Goal: Information Seeking & Learning: Learn about a topic

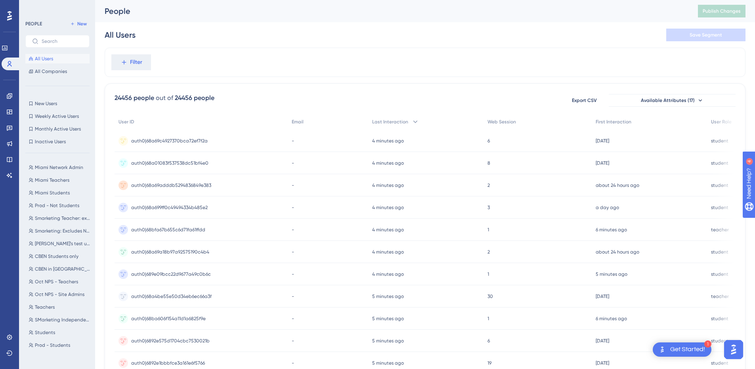
click at [205, 53] on div "Filter" at bounding box center [425, 62] width 641 height 29
click at [142, 63] on span "Filter" at bounding box center [136, 62] width 12 height 10
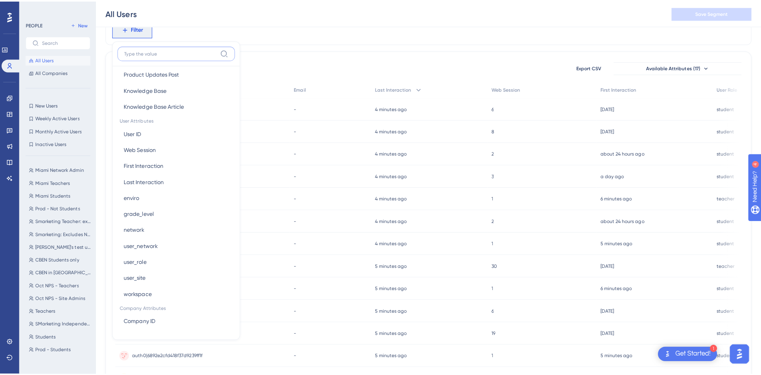
scroll to position [317, 0]
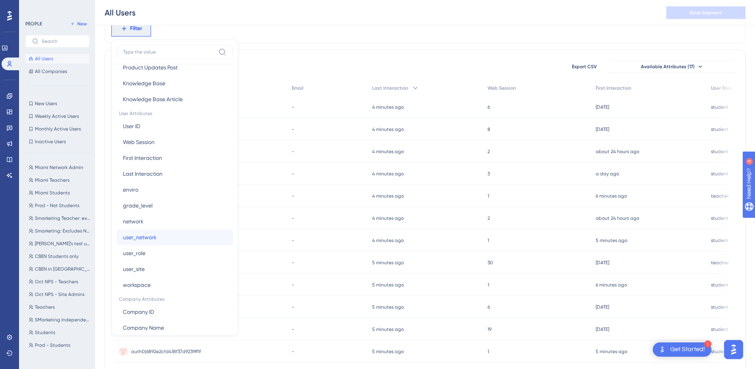
click at [157, 237] on button "user_network user_network" at bounding box center [175, 237] width 117 height 16
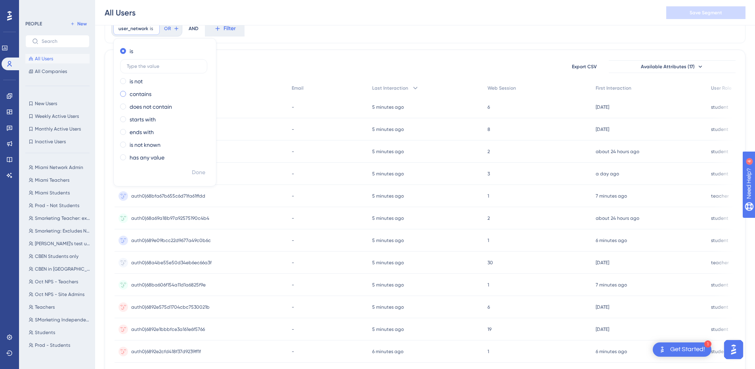
click at [123, 94] on span at bounding box center [123, 94] width 6 height 6
click at [128, 92] on input "radio" at bounding box center [128, 92] width 0 height 0
click at [145, 88] on label at bounding box center [163, 91] width 87 height 14
click at [145, 89] on input "text" at bounding box center [164, 92] width 74 height 6
type input "new classrooms"
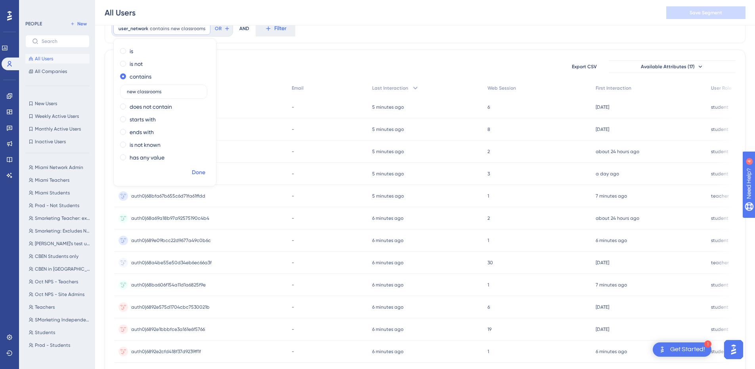
click at [200, 171] on span "Done" at bounding box center [198, 173] width 13 height 10
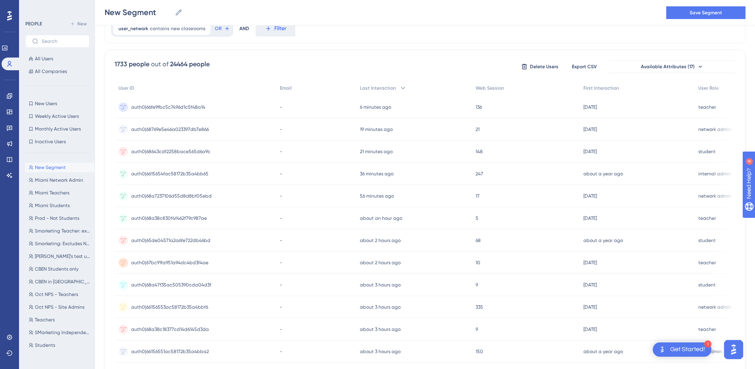
click at [0, 235] on div "Performance Users Engagement Widgets Feedback Product Updates Knowledge Base AI…" at bounding box center [9, 184] width 19 height 369
click at [6, 336] on link at bounding box center [9, 337] width 6 height 13
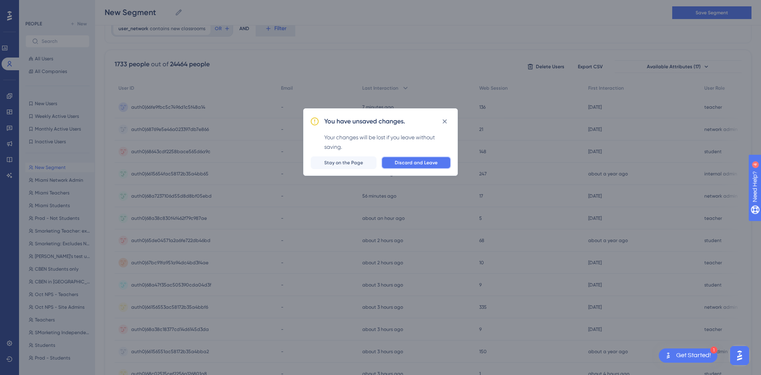
click at [393, 161] on button "Discard and Leave" at bounding box center [416, 162] width 70 height 13
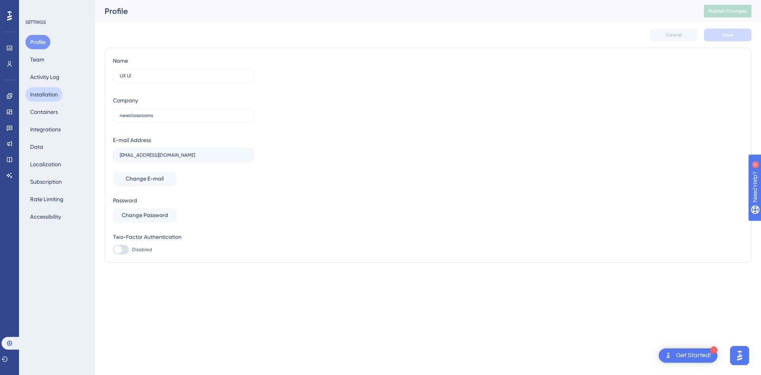
click at [48, 95] on button "Installation" at bounding box center [43, 94] width 37 height 14
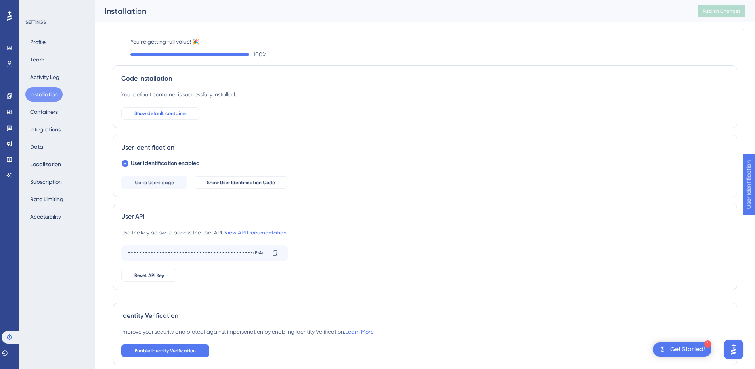
click at [174, 114] on span "Show default container" at bounding box center [160, 113] width 53 height 6
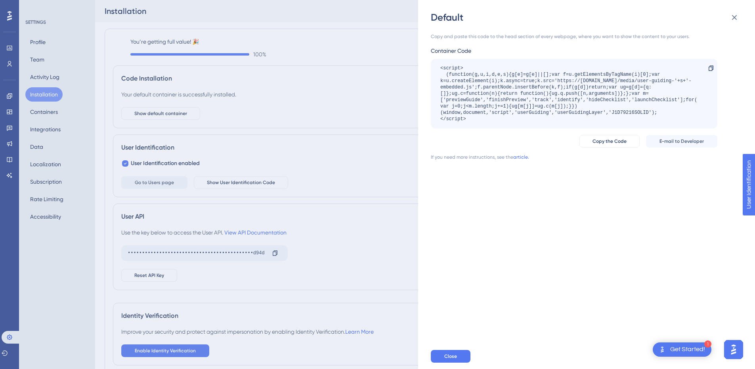
click at [356, 218] on div "Default Copy and paste this code to the head section of every webpage, where yo…" at bounding box center [377, 184] width 755 height 369
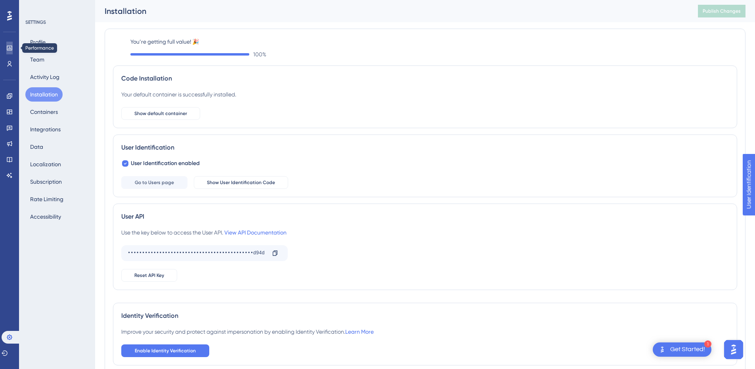
click at [9, 49] on icon at bounding box center [9, 48] width 6 height 6
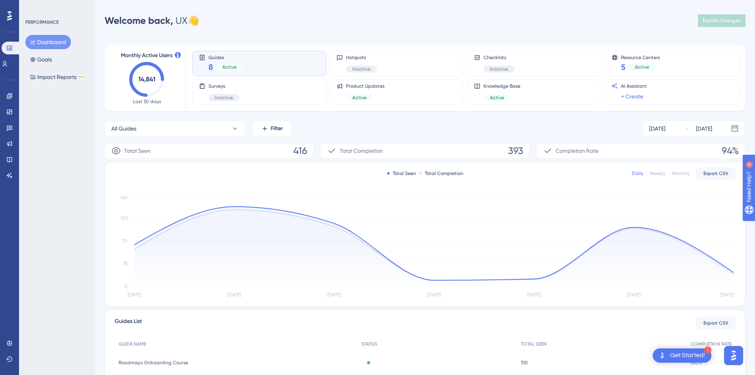
click at [91, 160] on div "PERFORMANCE Dashboard Goals Impact Reports BETA" at bounding box center [57, 187] width 76 height 375
click at [671, 33] on div "Performance Users Engagement Widgets Feedback Product Updates Knowledge Base AI…" at bounding box center [425, 257] width 660 height 488
click at [143, 79] on text "14,841" at bounding box center [146, 79] width 17 height 8
click at [144, 104] on span "Last 30 days" at bounding box center [147, 101] width 28 height 6
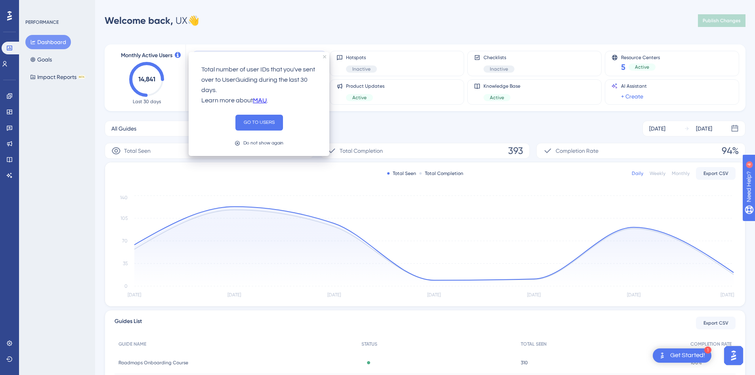
click at [179, 55] on icon at bounding box center [178, 55] width 6 height 6
click at [272, 123] on button "GO TO USERS" at bounding box center [260, 123] width 48 height 16
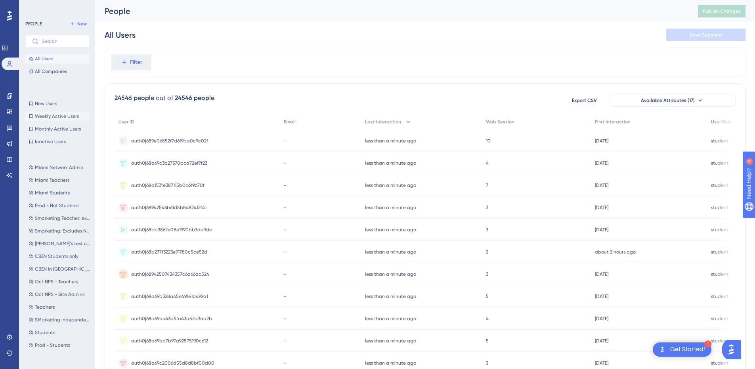
click at [41, 114] on span "Weekly Active Users" at bounding box center [57, 116] width 44 height 6
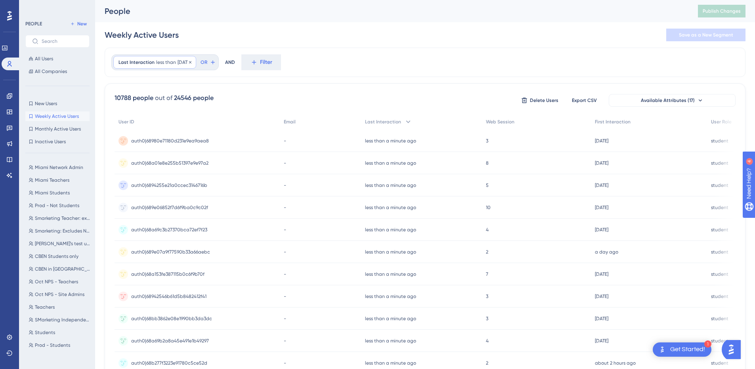
click at [191, 64] on span "[DATE]" at bounding box center [184, 62] width 13 height 6
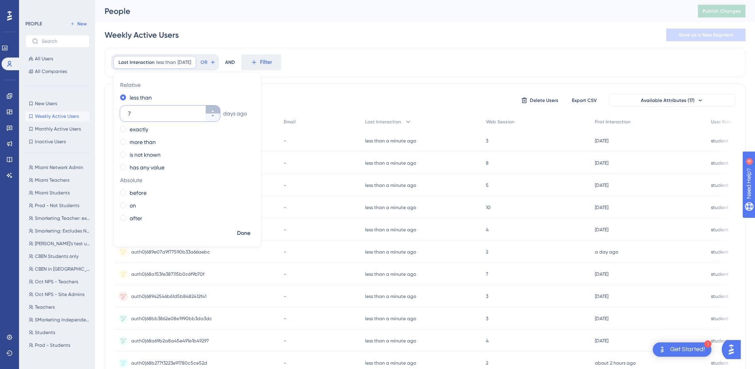
click at [211, 111] on icon at bounding box center [213, 111] width 5 height 5
type input "9"
click at [242, 230] on span "Done" at bounding box center [243, 233] width 13 height 10
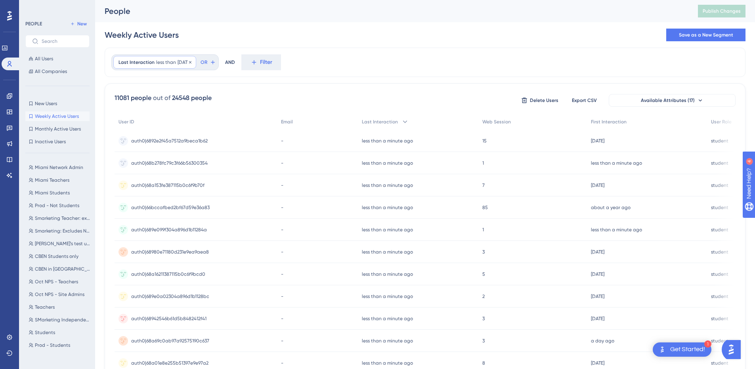
click at [172, 63] on span "less than" at bounding box center [166, 62] width 20 height 6
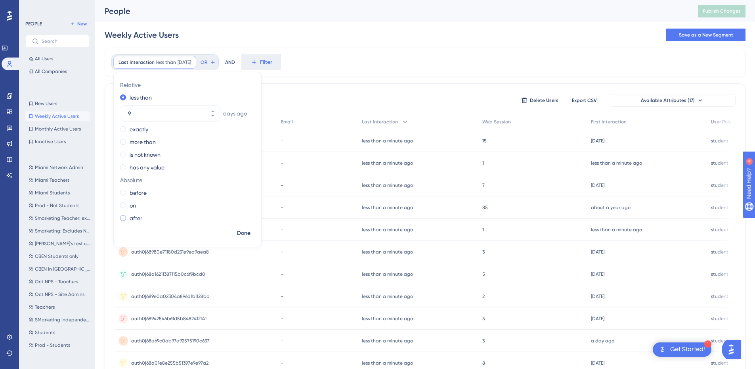
click at [122, 219] on span at bounding box center [123, 218] width 6 height 6
click at [128, 216] on input "radio" at bounding box center [128, 216] width 0 height 0
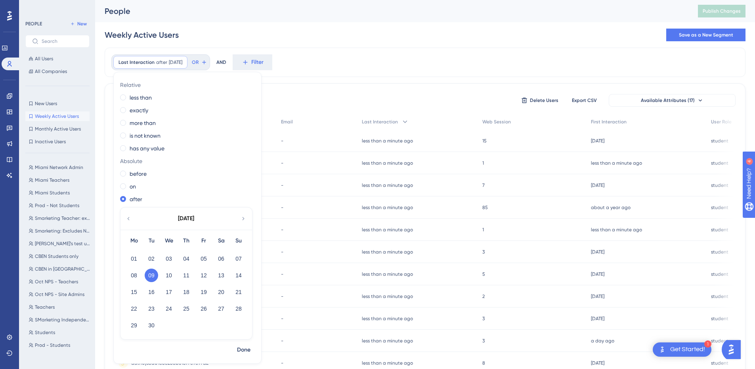
click at [126, 220] on icon at bounding box center [128, 218] width 6 height 7
click at [238, 325] on button "31" at bounding box center [238, 324] width 13 height 13
click at [241, 349] on span "Done" at bounding box center [243, 350] width 13 height 10
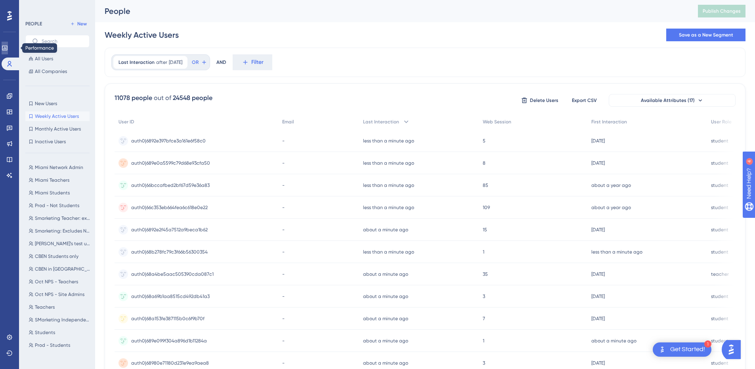
click at [8, 48] on icon at bounding box center [5, 48] width 6 height 6
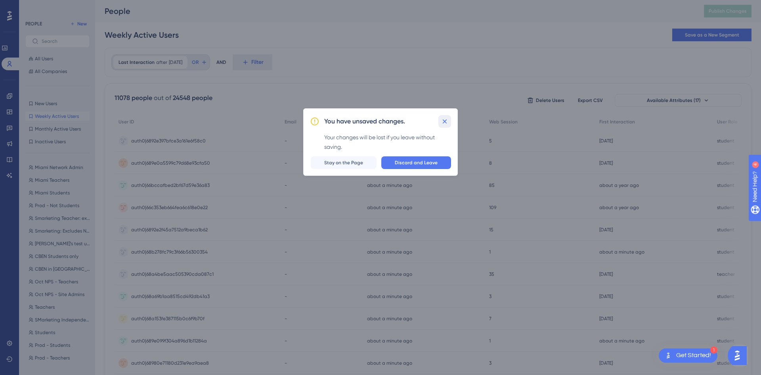
click at [440, 119] on button at bounding box center [445, 121] width 13 height 13
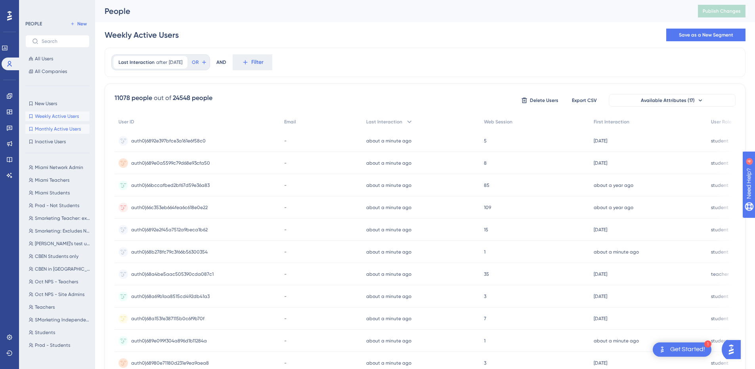
click at [54, 131] on span "Monthly Active Users" at bounding box center [58, 129] width 46 height 6
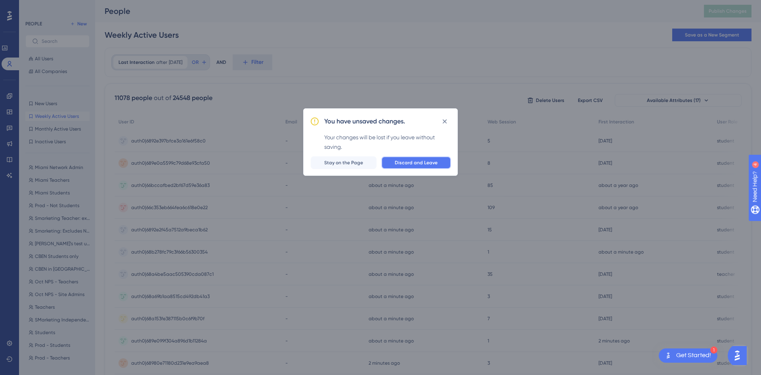
click at [436, 163] on span "Discard and Leave" at bounding box center [416, 162] width 43 height 6
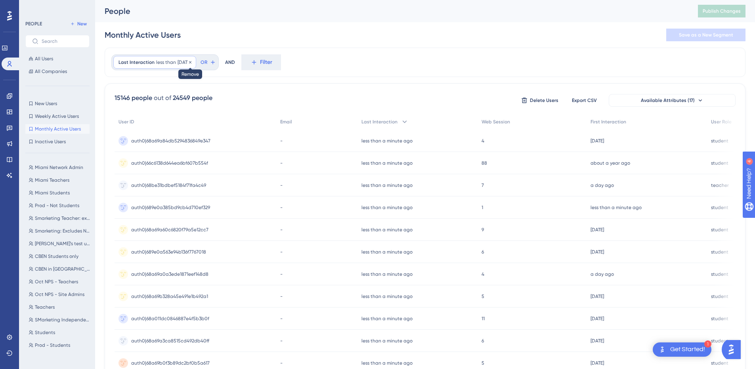
click at [193, 63] on icon at bounding box center [190, 62] width 5 height 5
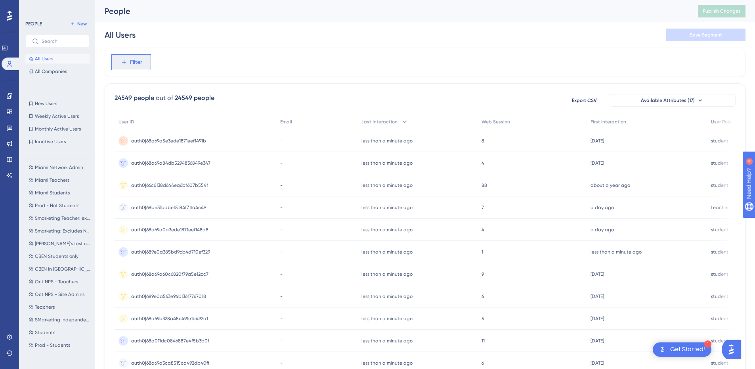
click at [122, 63] on icon at bounding box center [124, 62] width 7 height 7
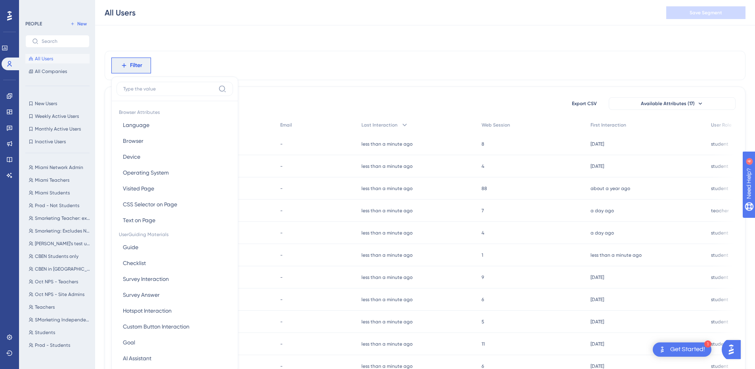
scroll to position [37, 0]
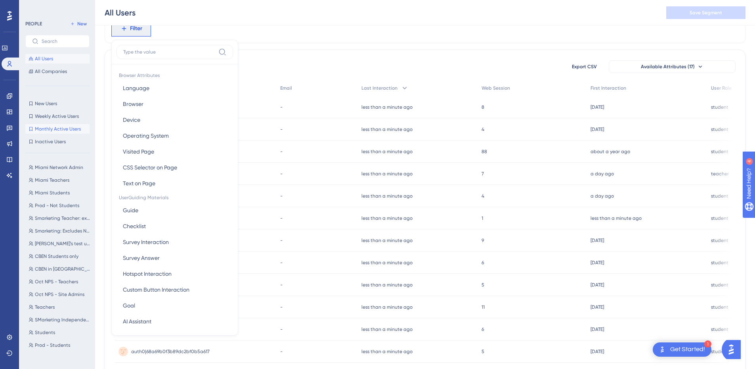
click at [46, 128] on span "Monthly Active Users" at bounding box center [58, 129] width 46 height 6
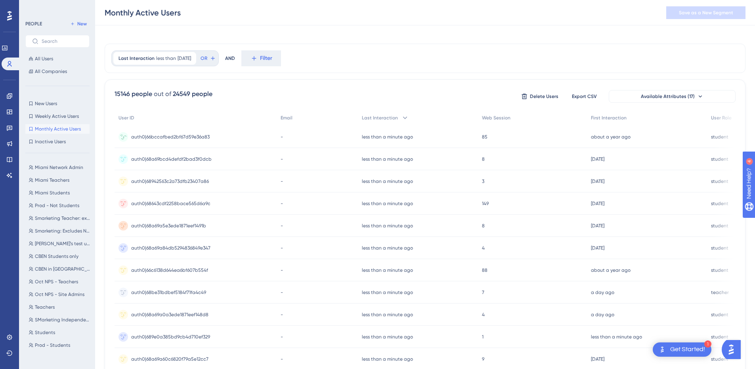
scroll to position [0, 0]
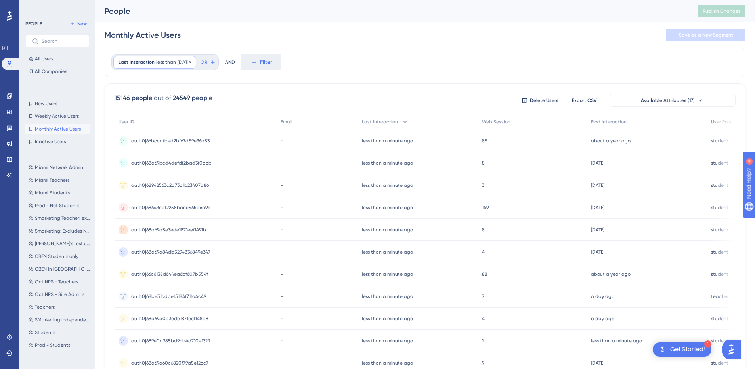
click at [181, 62] on span "[DATE]" at bounding box center [184, 62] width 13 height 6
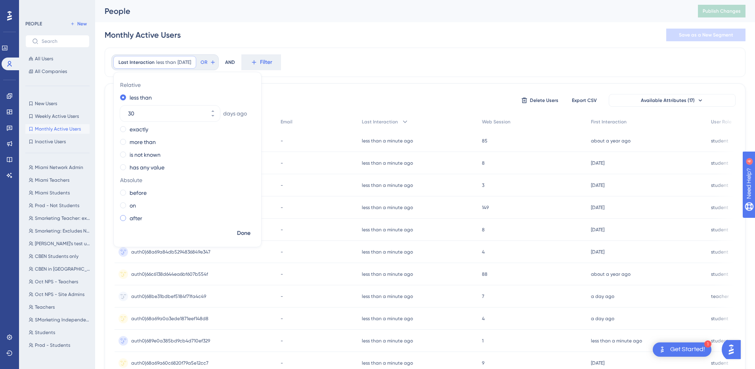
click at [121, 219] on span at bounding box center [123, 218] width 6 height 6
click at [128, 216] on input "radio" at bounding box center [128, 216] width 0 height 0
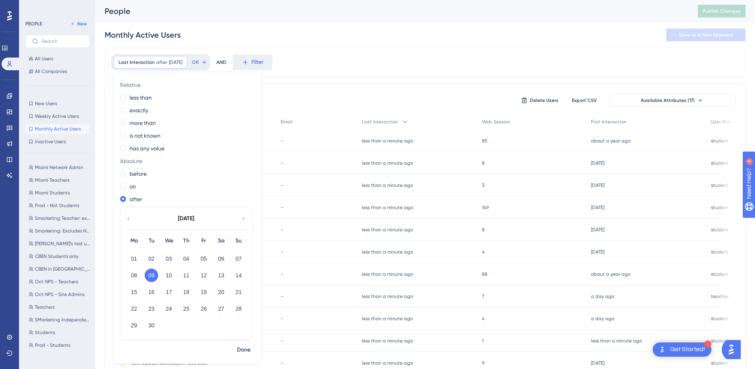
click at [129, 220] on icon at bounding box center [128, 218] width 6 height 7
click at [237, 326] on button "31" at bounding box center [238, 324] width 13 height 13
click at [246, 347] on span "Done" at bounding box center [243, 350] width 13 height 10
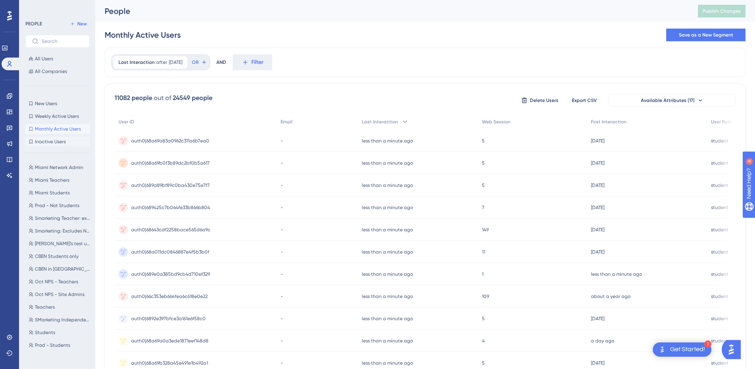
click at [36, 142] on span "Inactive Users" at bounding box center [50, 141] width 31 height 6
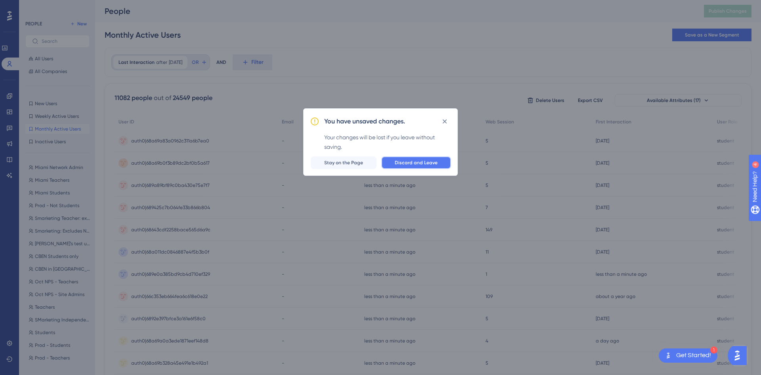
click at [420, 164] on span "Discard and Leave" at bounding box center [416, 162] width 43 height 6
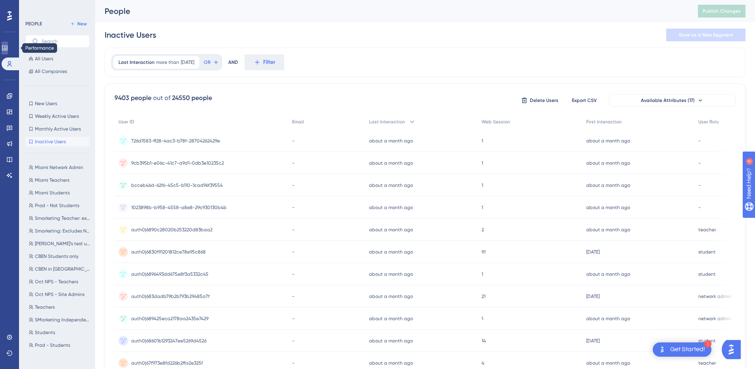
click at [4, 45] on link at bounding box center [5, 48] width 6 height 13
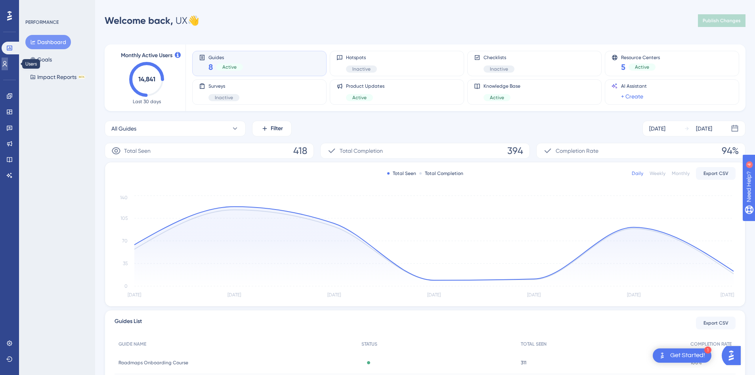
click at [7, 65] on icon at bounding box center [5, 64] width 6 height 6
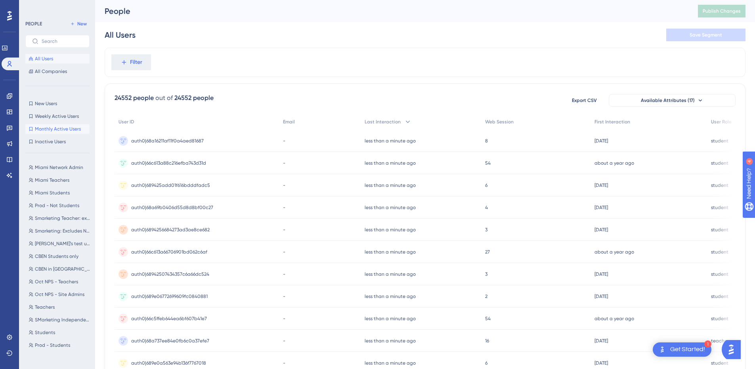
click at [58, 126] on span "Monthly Active Users" at bounding box center [58, 129] width 46 height 6
